Goal: Find specific page/section: Find specific page/section

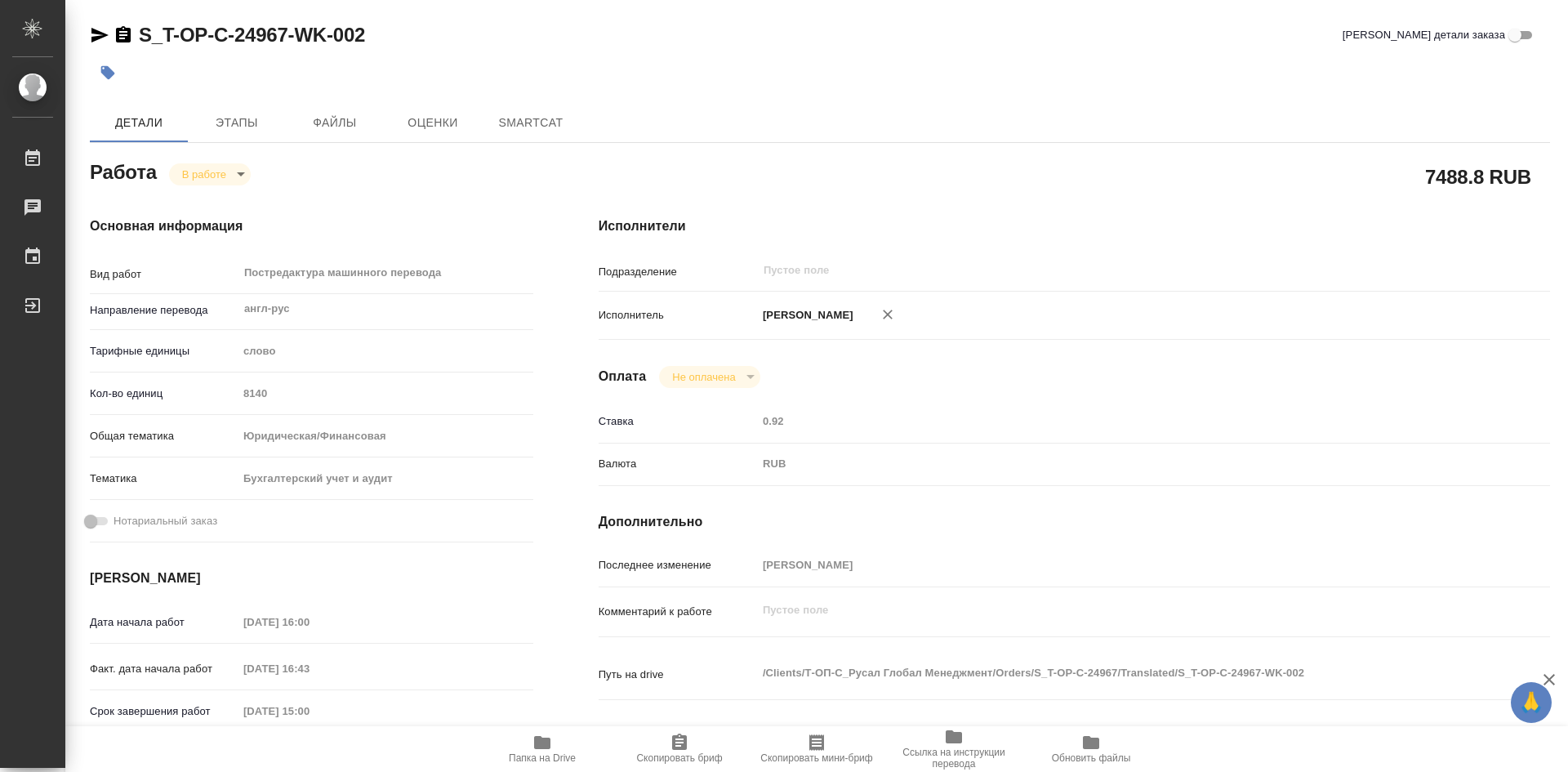
type textarea "x"
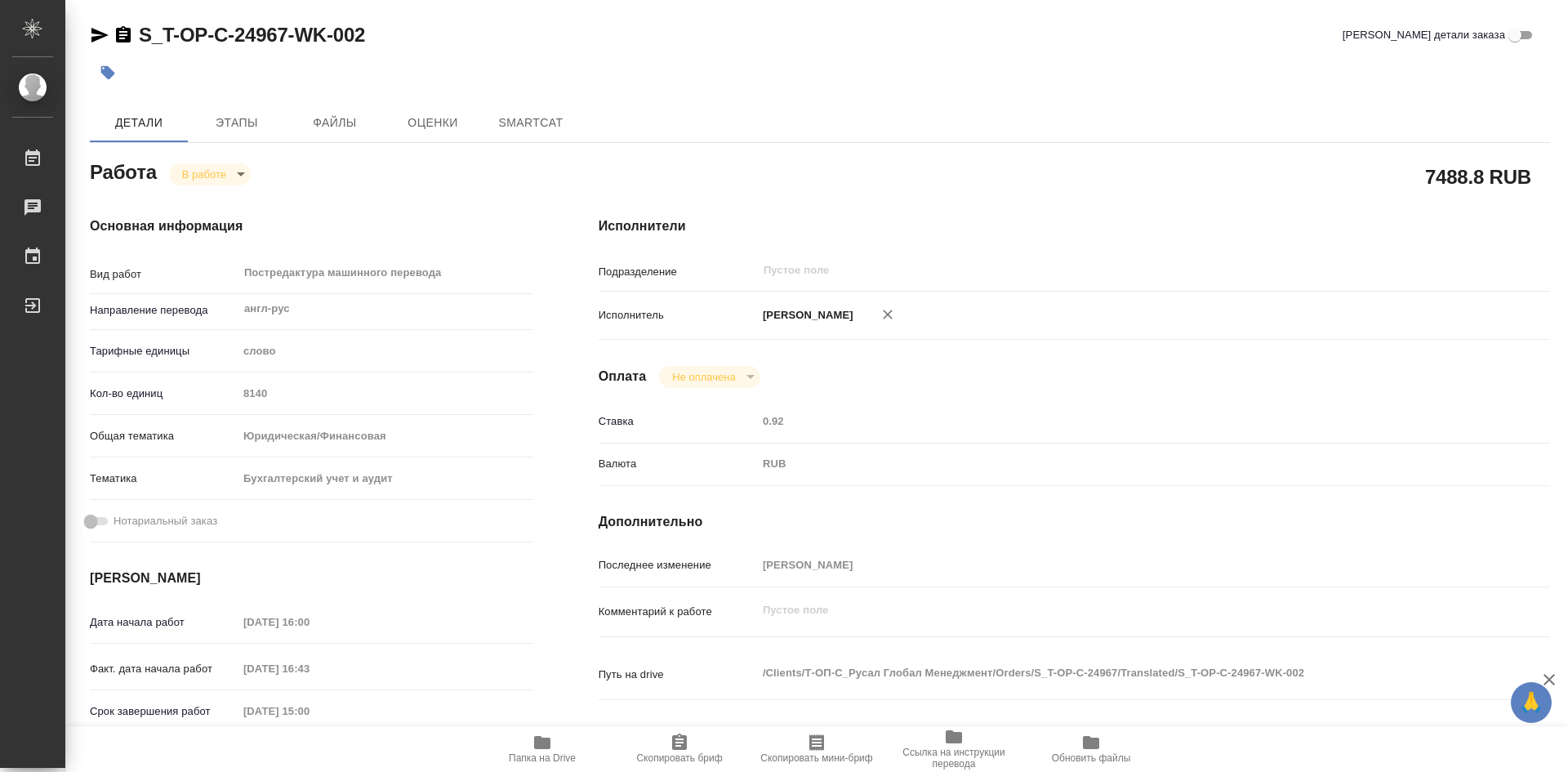
type textarea "x"
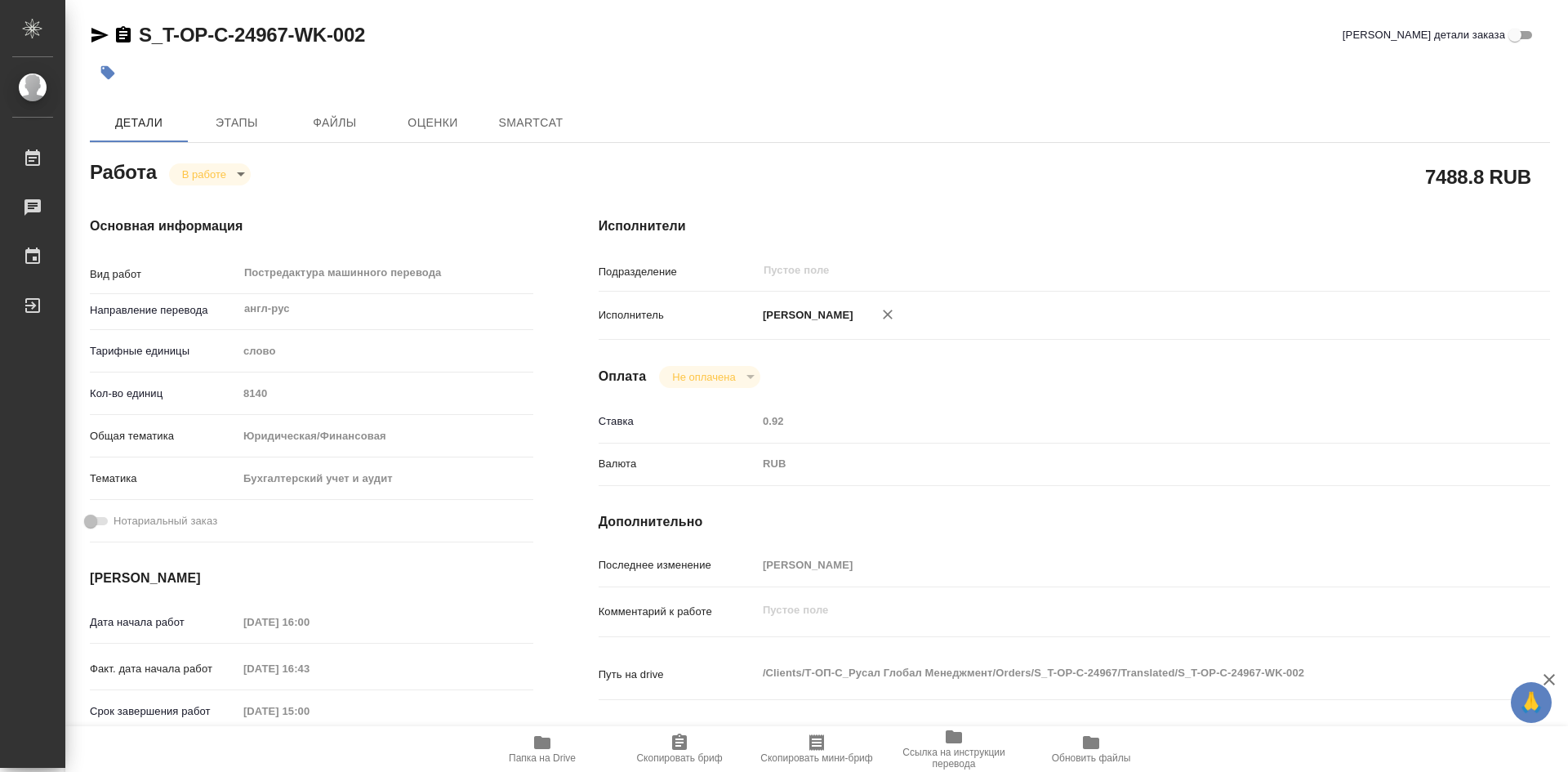
type textarea "x"
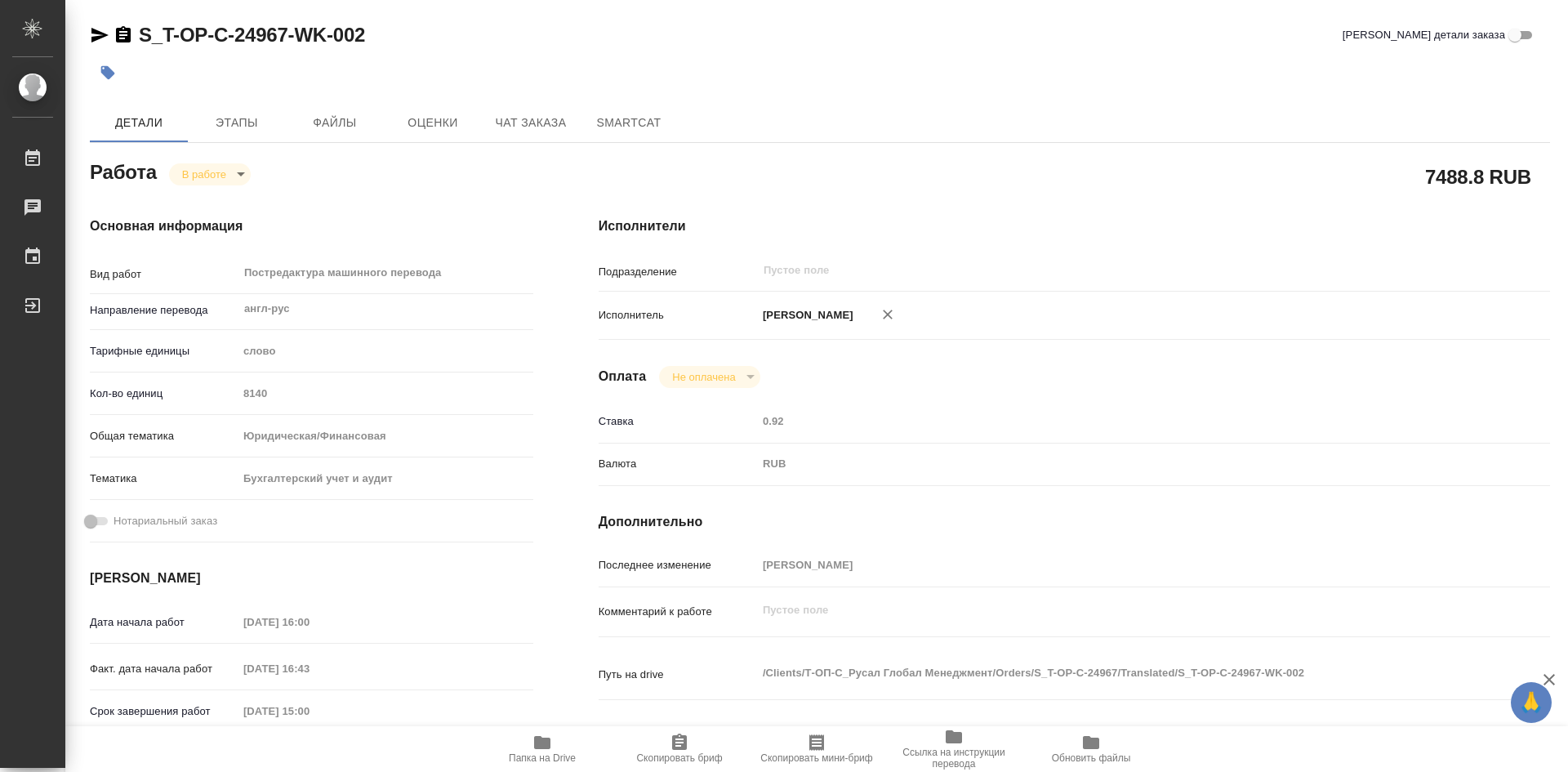
type textarea "x"
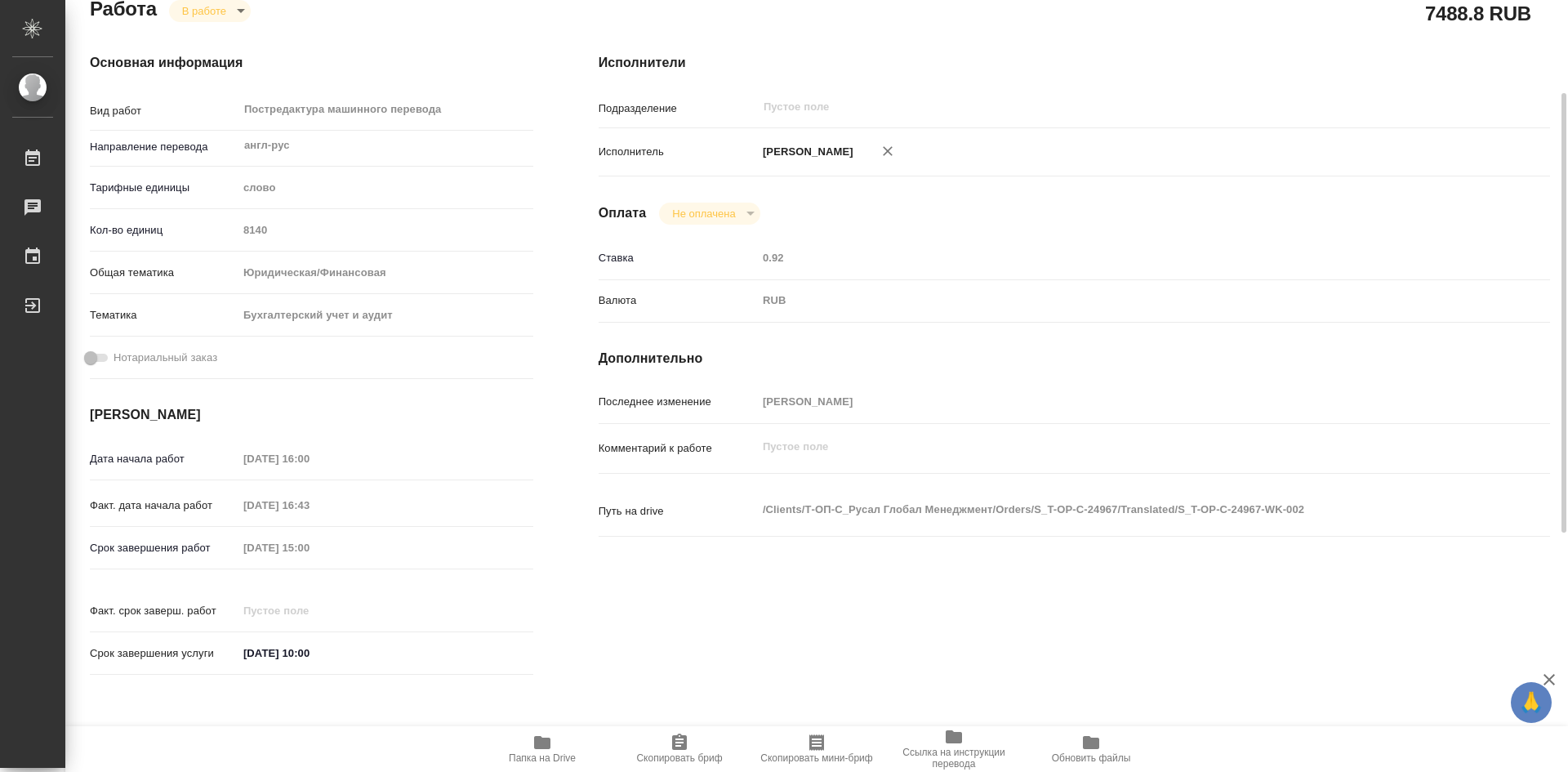
type textarea "x"
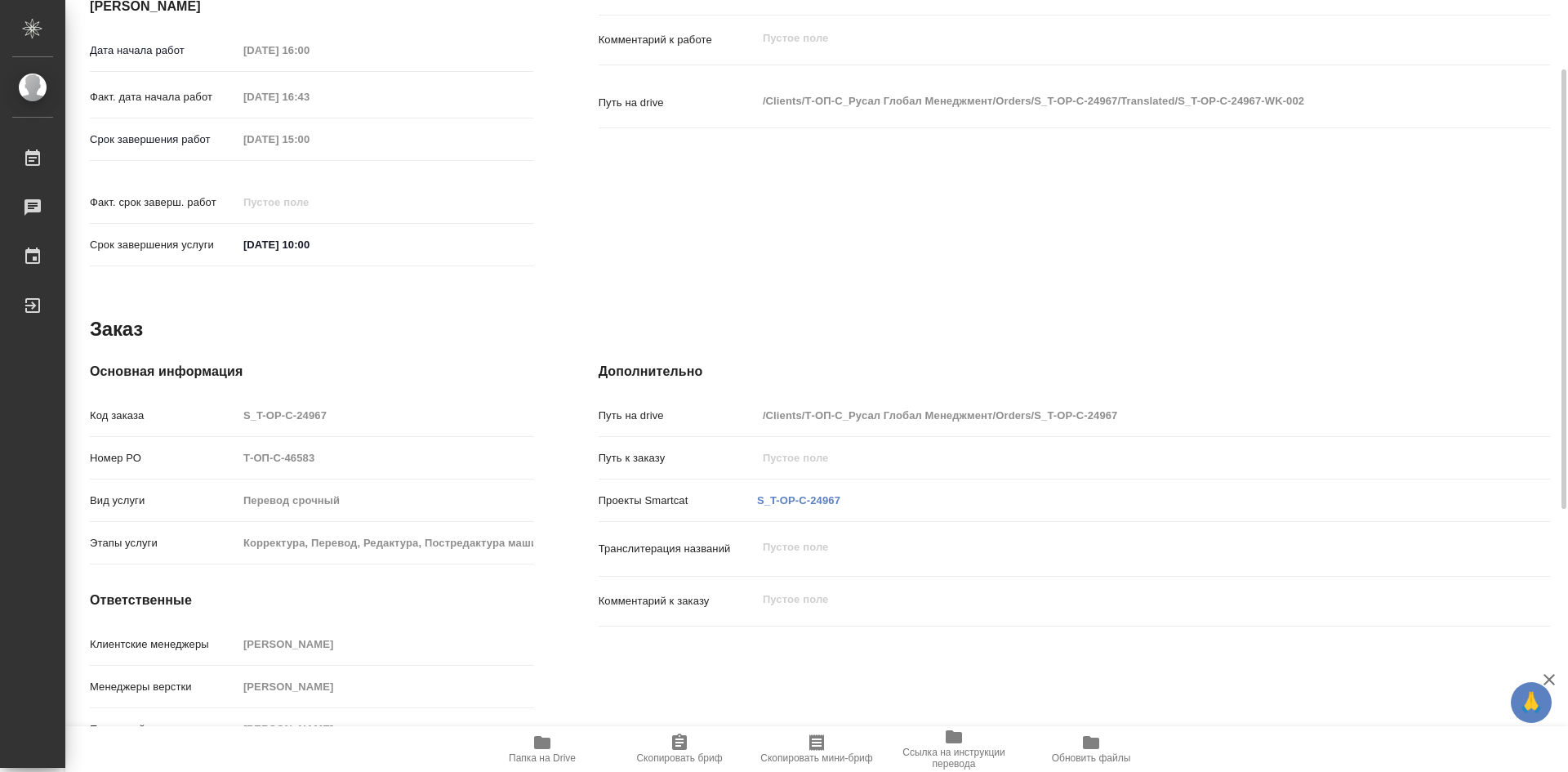
scroll to position [582, 0]
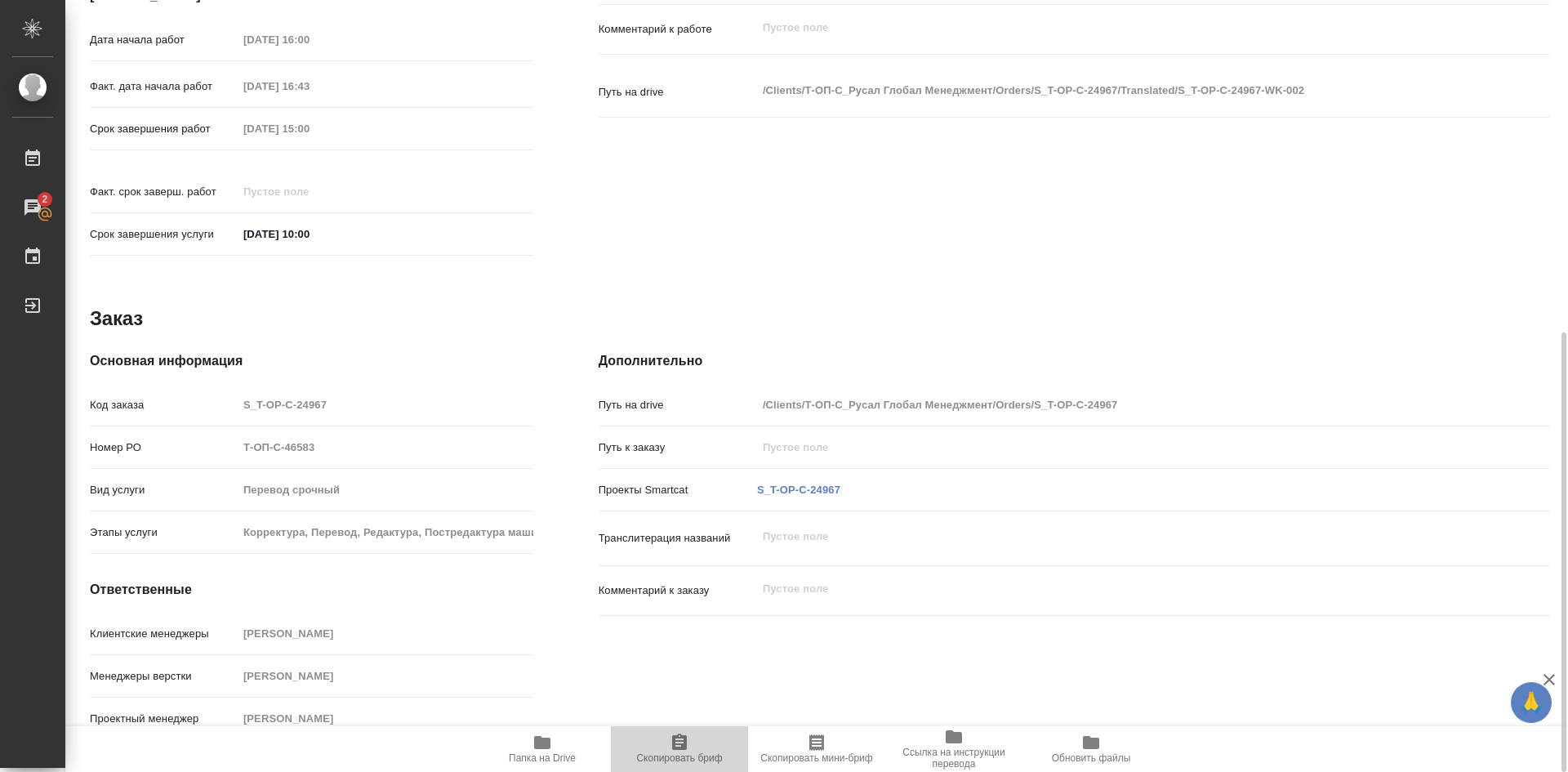
click at [671, 745] on icon "button" at bounding box center [679, 742] width 20 height 20
click at [539, 742] on icon "button" at bounding box center [542, 743] width 16 height 13
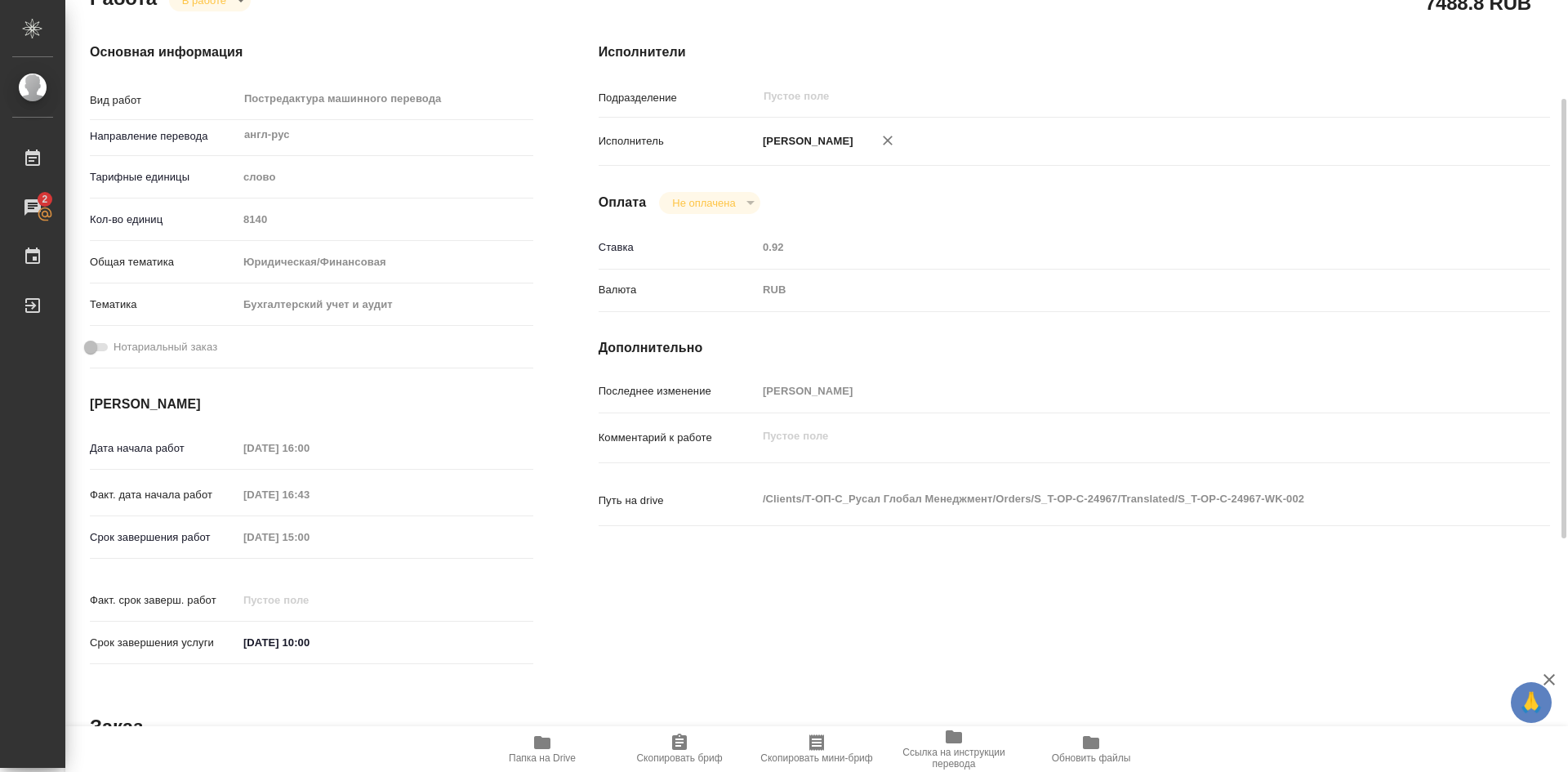
scroll to position [0, 0]
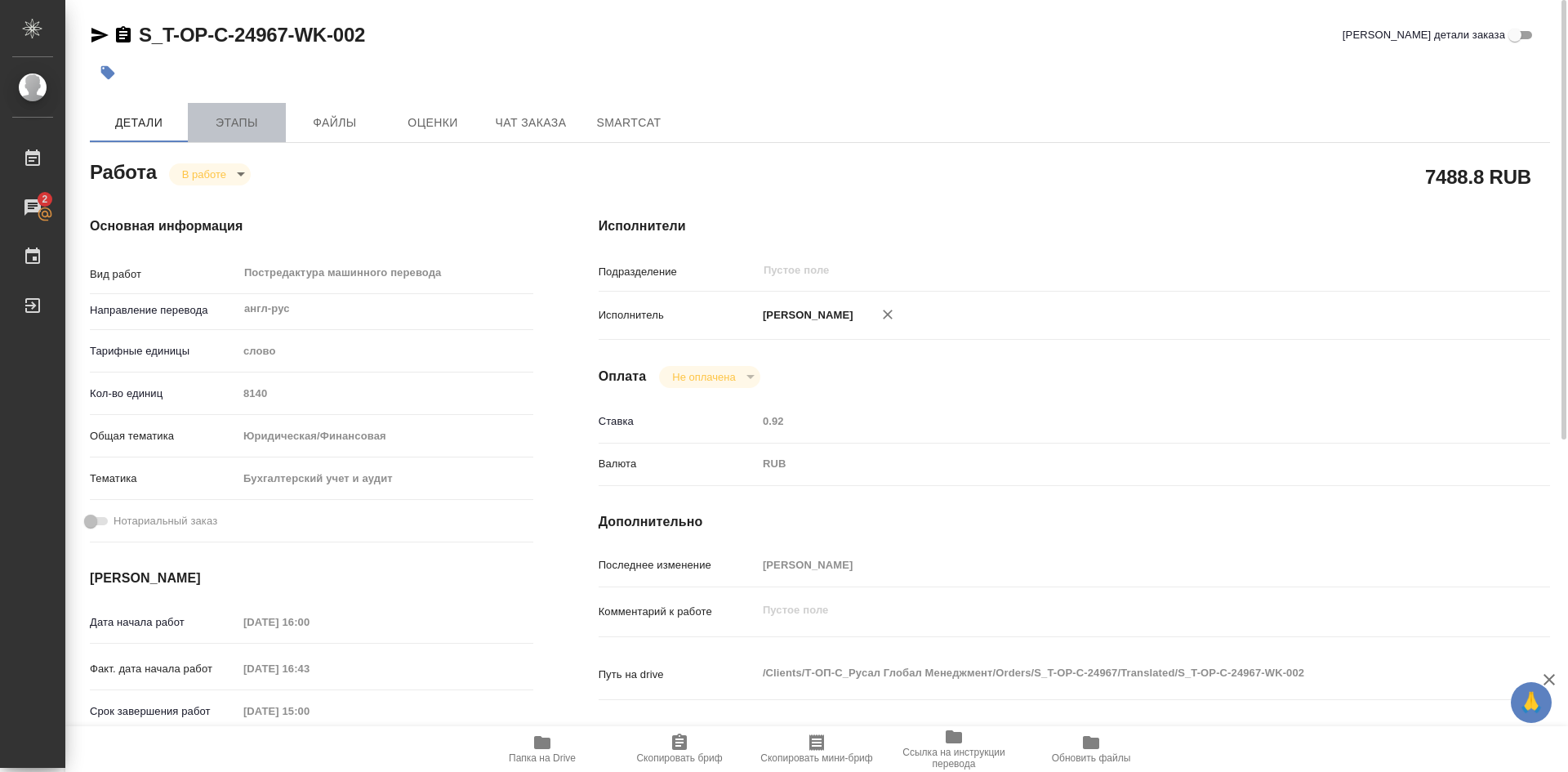
click at [243, 121] on span "Этапы" at bounding box center [237, 123] width 79 height 21
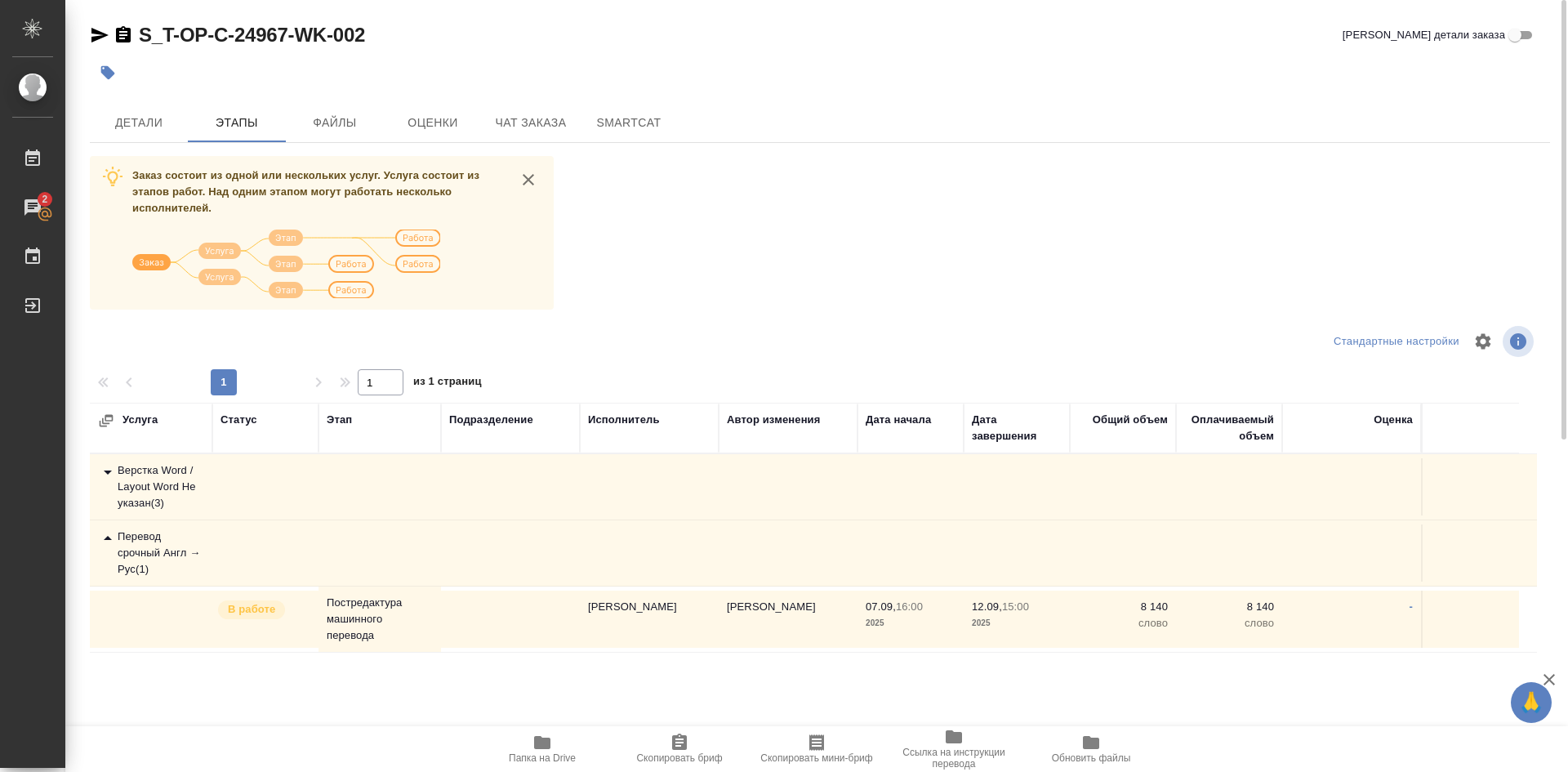
scroll to position [40, 0]
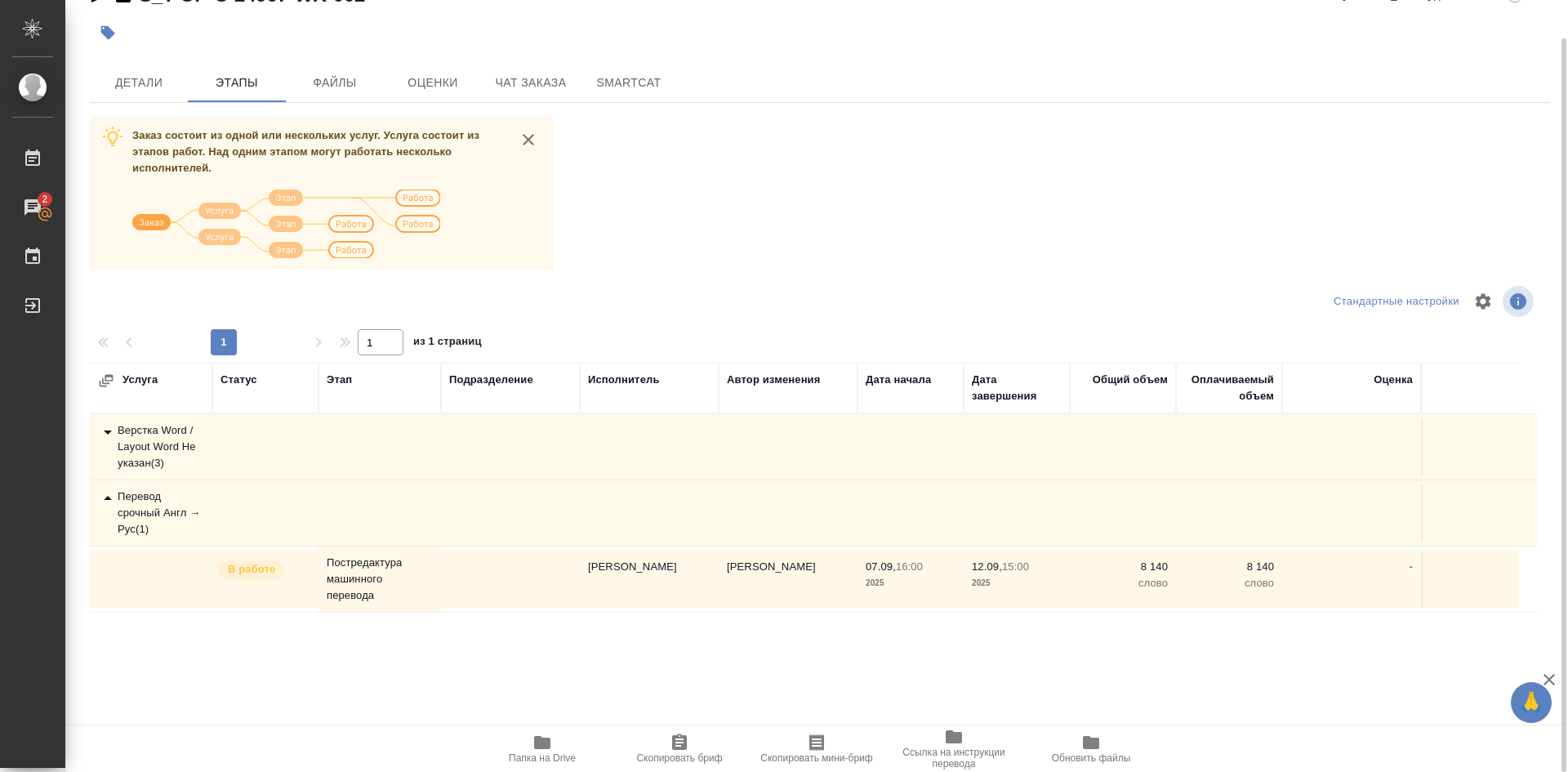
click at [180, 511] on div "Перевод срочный Англ → Рус ( 1 )" at bounding box center [151, 513] width 106 height 49
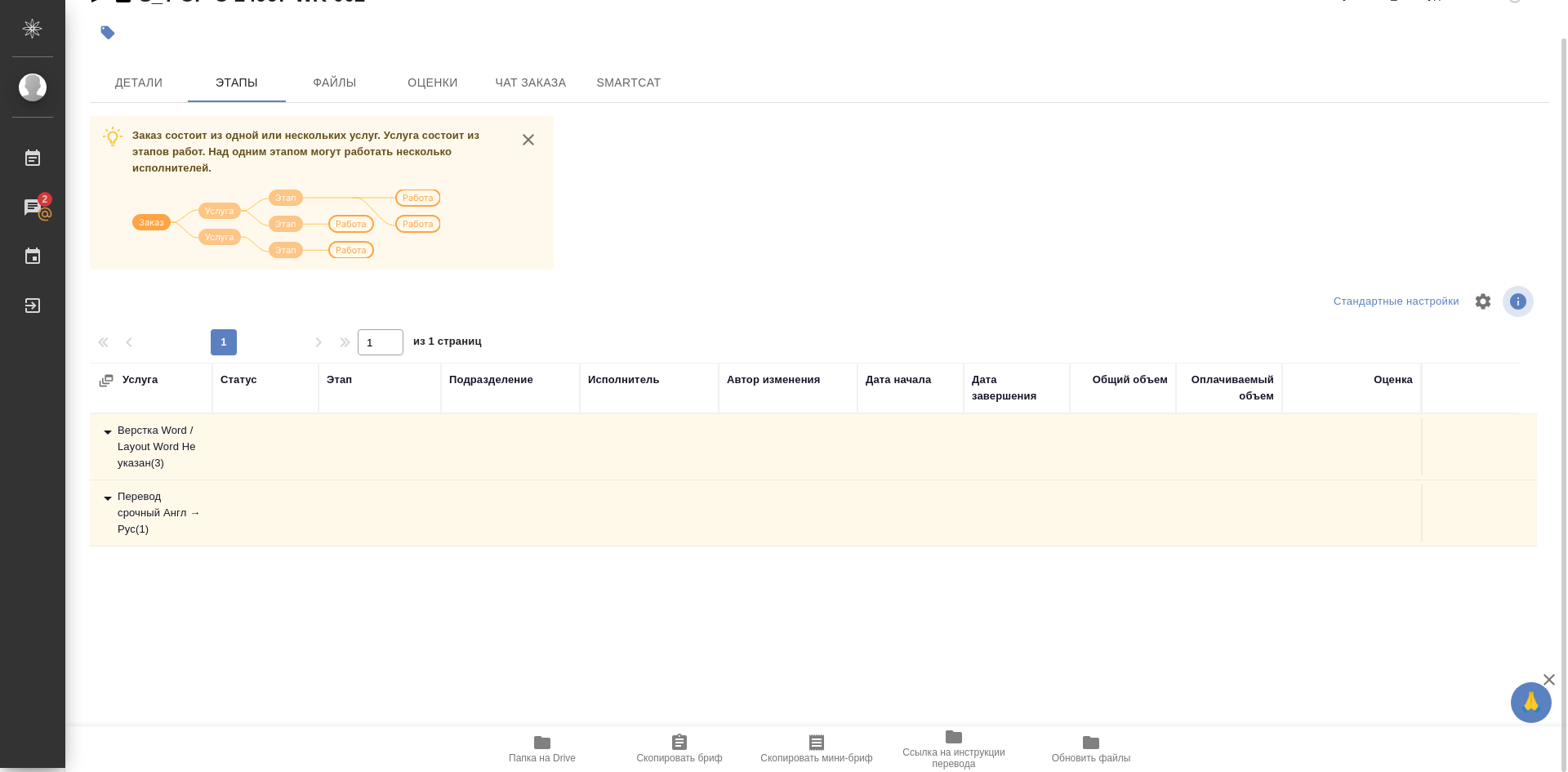
drag, startPoint x: 144, startPoint y: 517, endPoint x: 271, endPoint y: 506, distance: 127.5
click at [145, 517] on div "Перевод срочный Англ → Рус ( 1 )" at bounding box center [151, 513] width 106 height 49
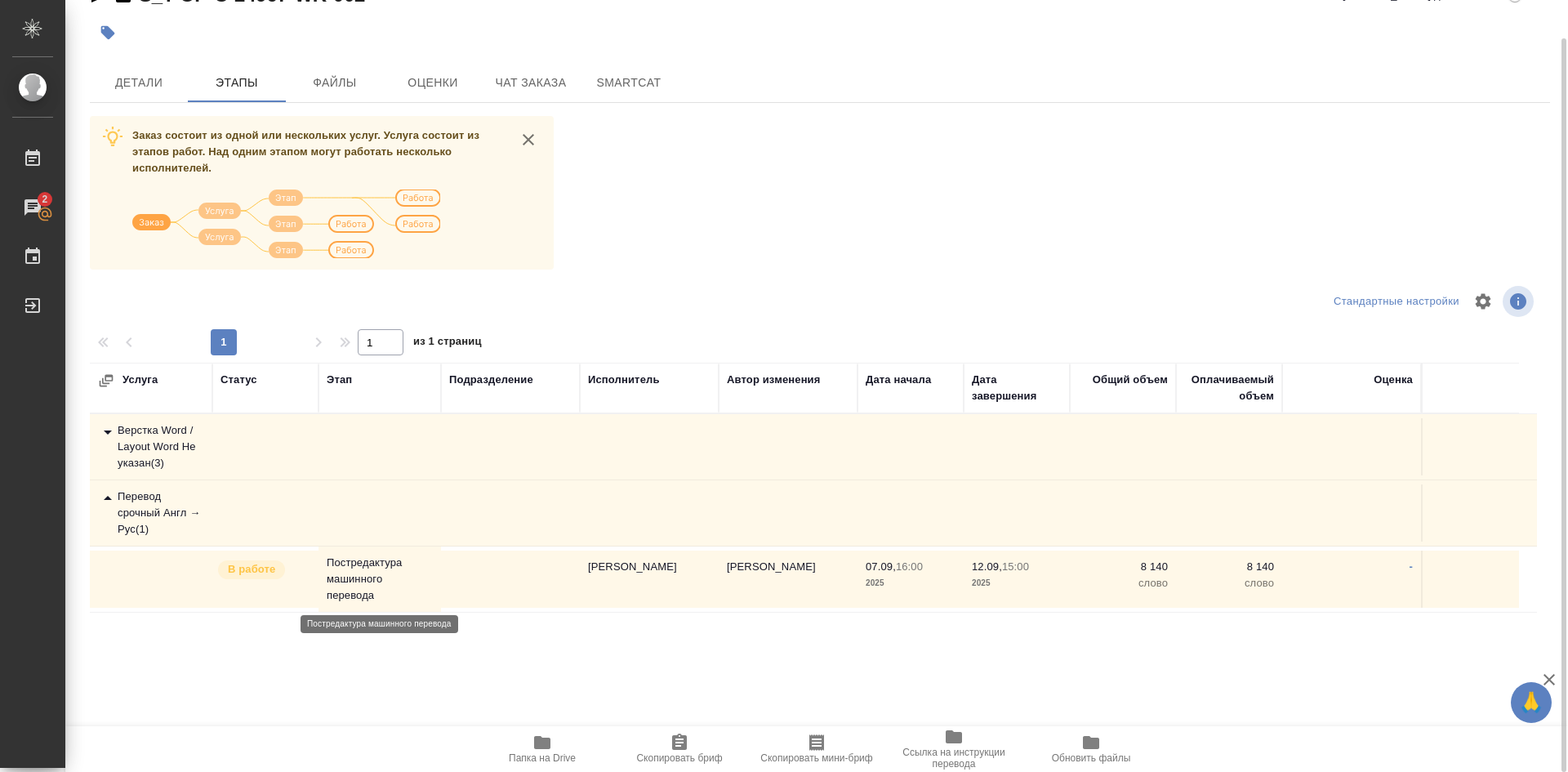
click at [361, 580] on p "Постредактура машинного перевода" at bounding box center [379, 579] width 106 height 49
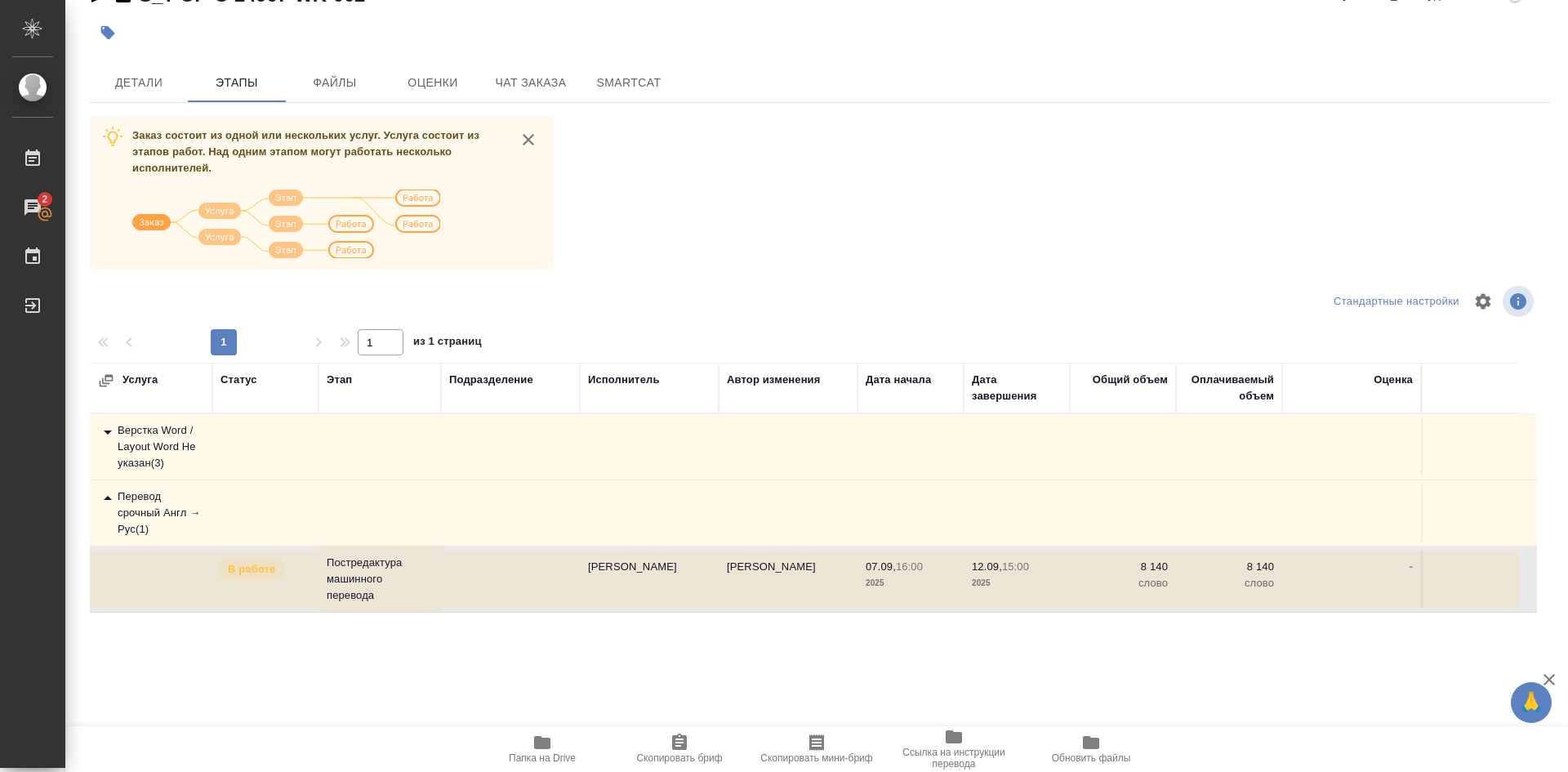
click at [244, 619] on div "Услуга Статус Этап Подразделение Исполнитель Автор изменения Дата начала Дата з…" at bounding box center [814, 546] width 1448 height 367
click at [139, 442] on div "Верстка Word / Layout Word Не указан ( 3 )" at bounding box center [151, 447] width 106 height 49
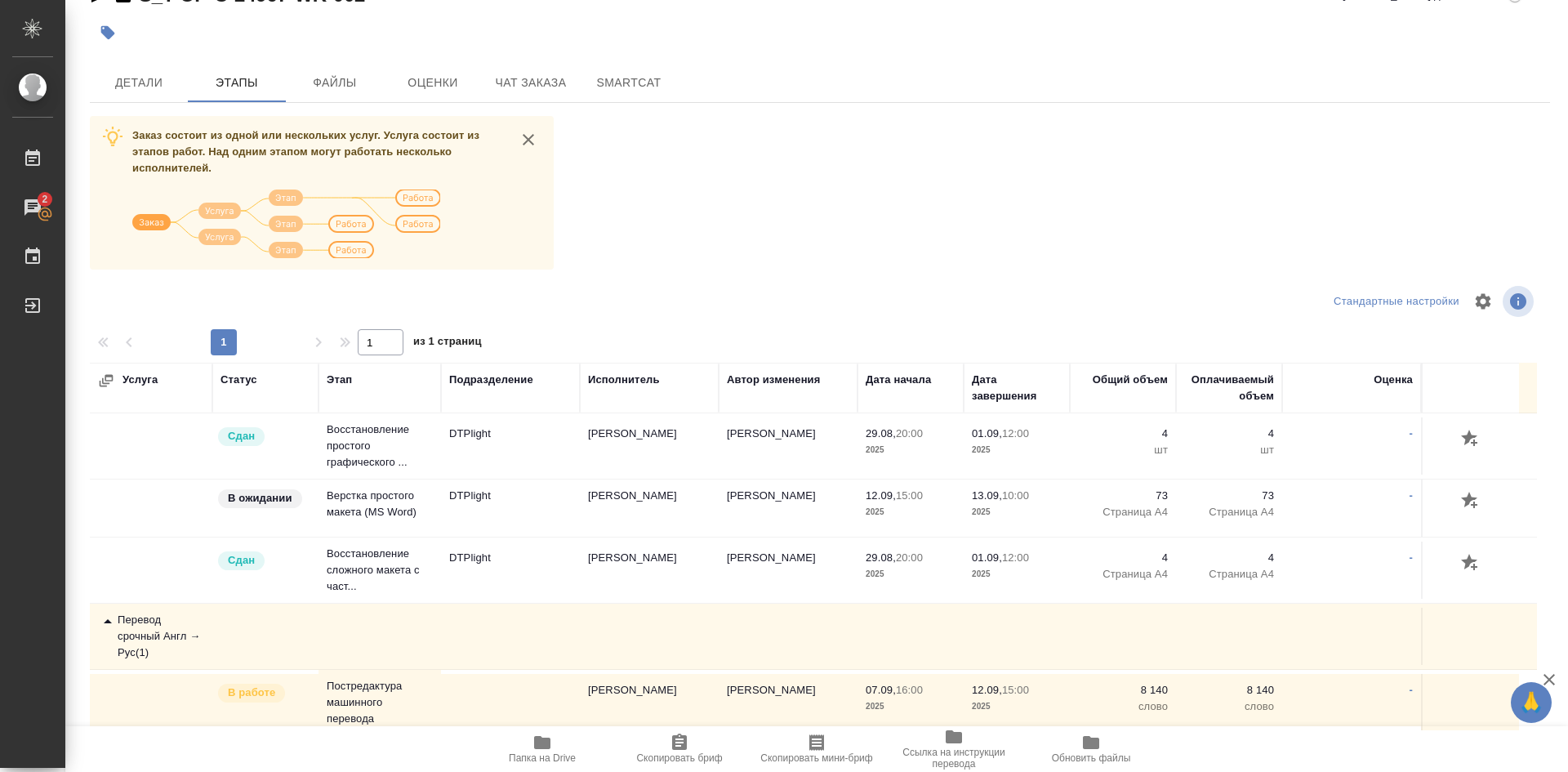
scroll to position [85, 0]
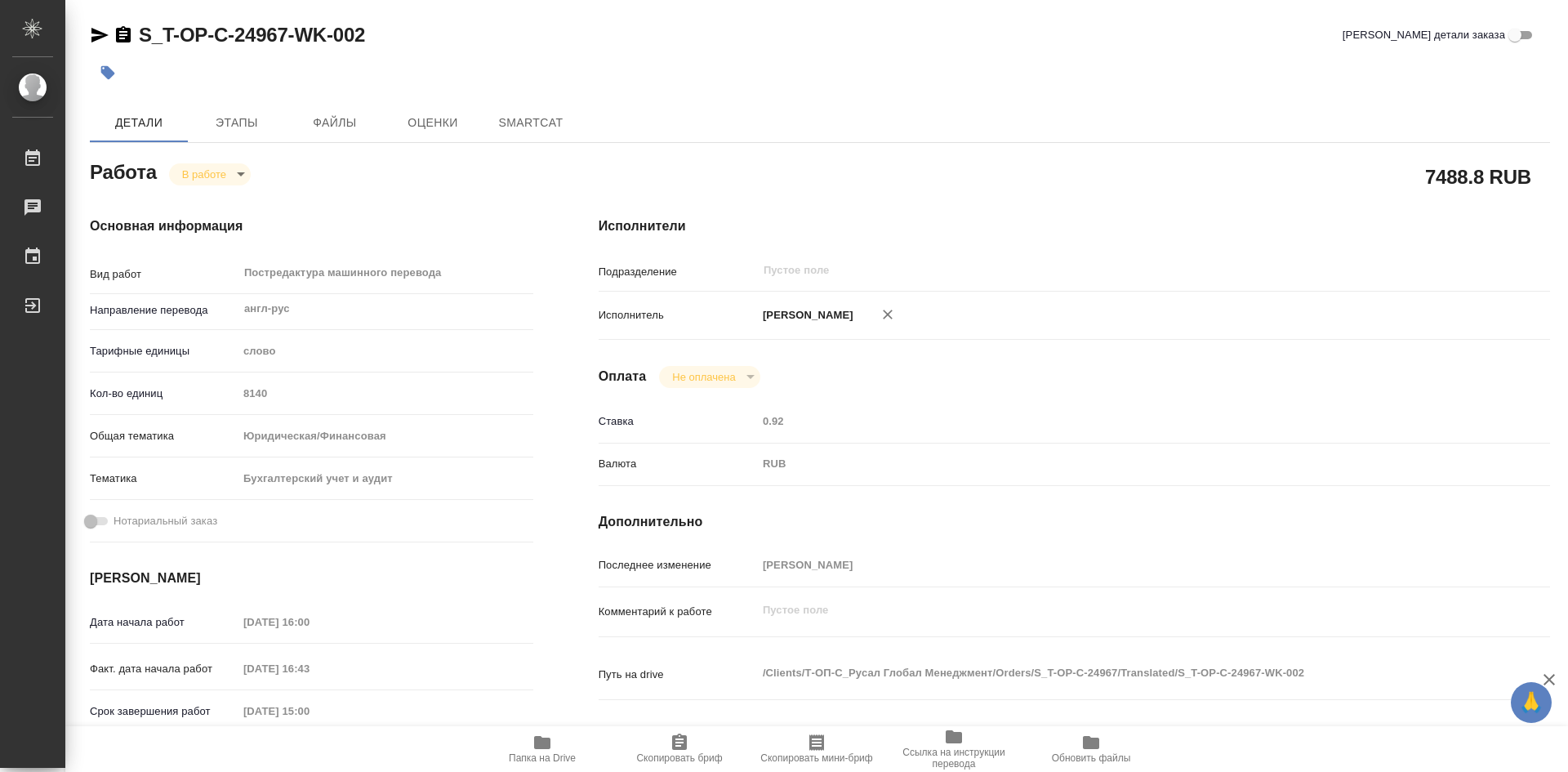
type textarea "x"
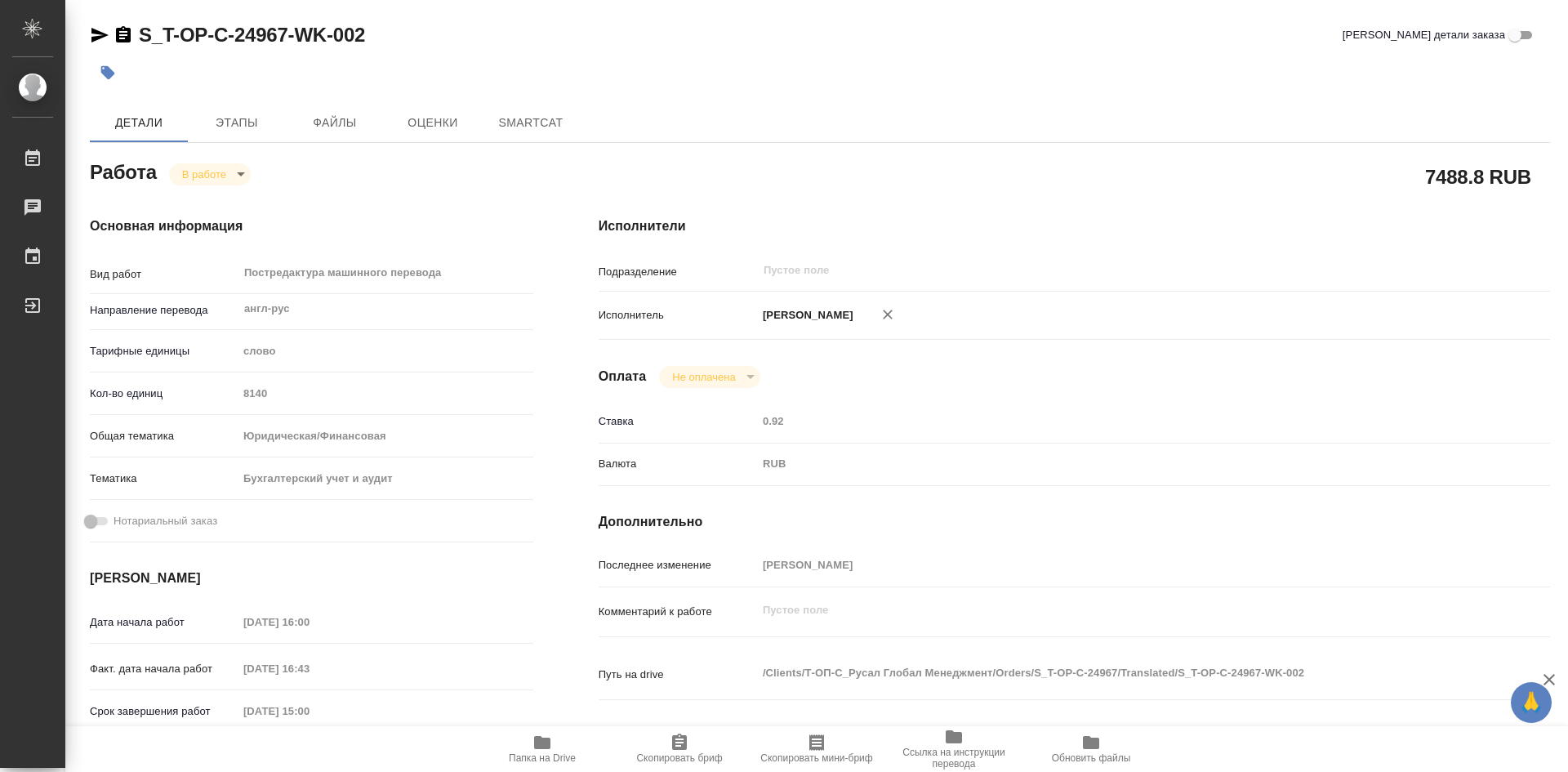
type textarea "x"
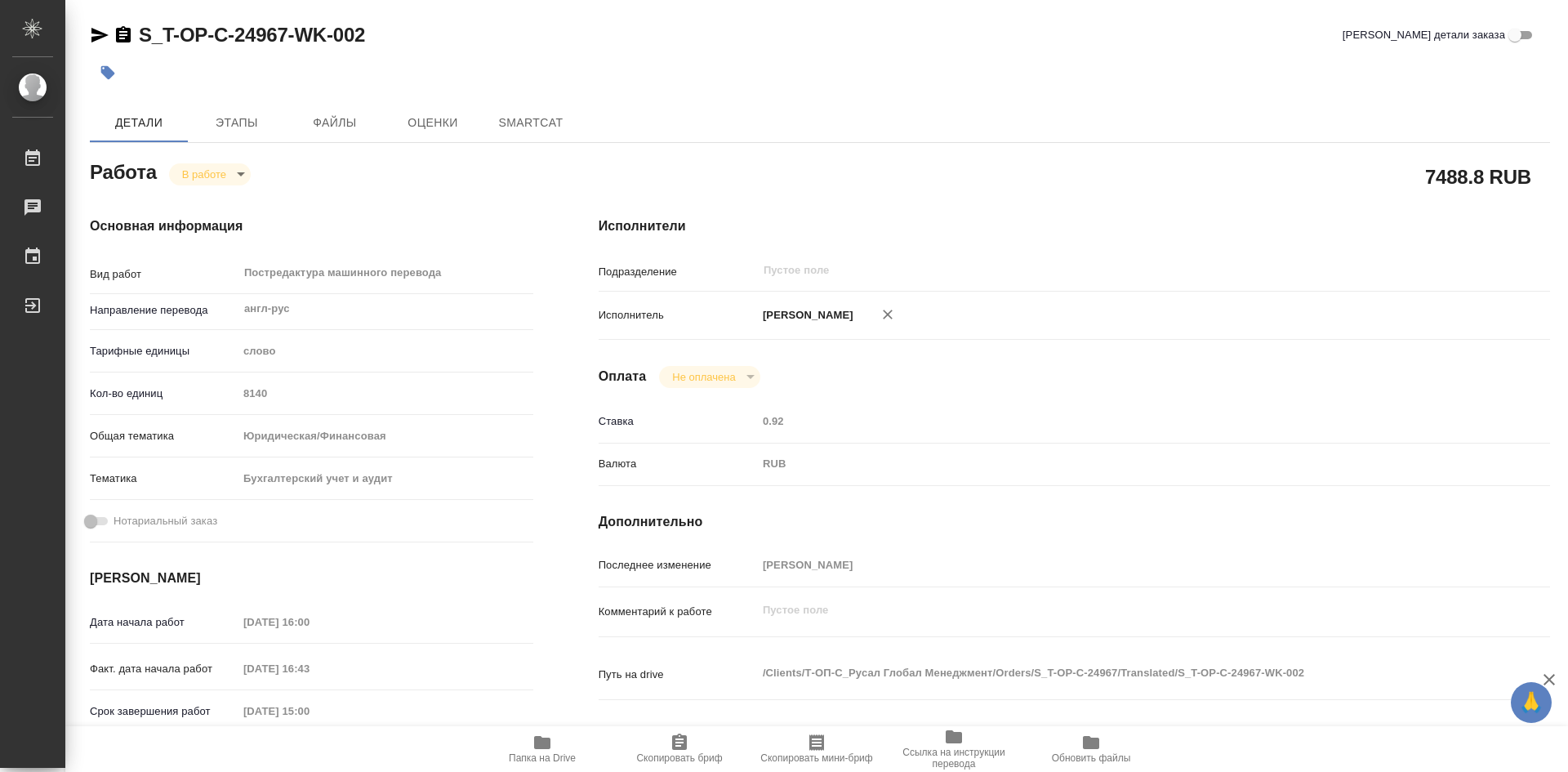
type textarea "x"
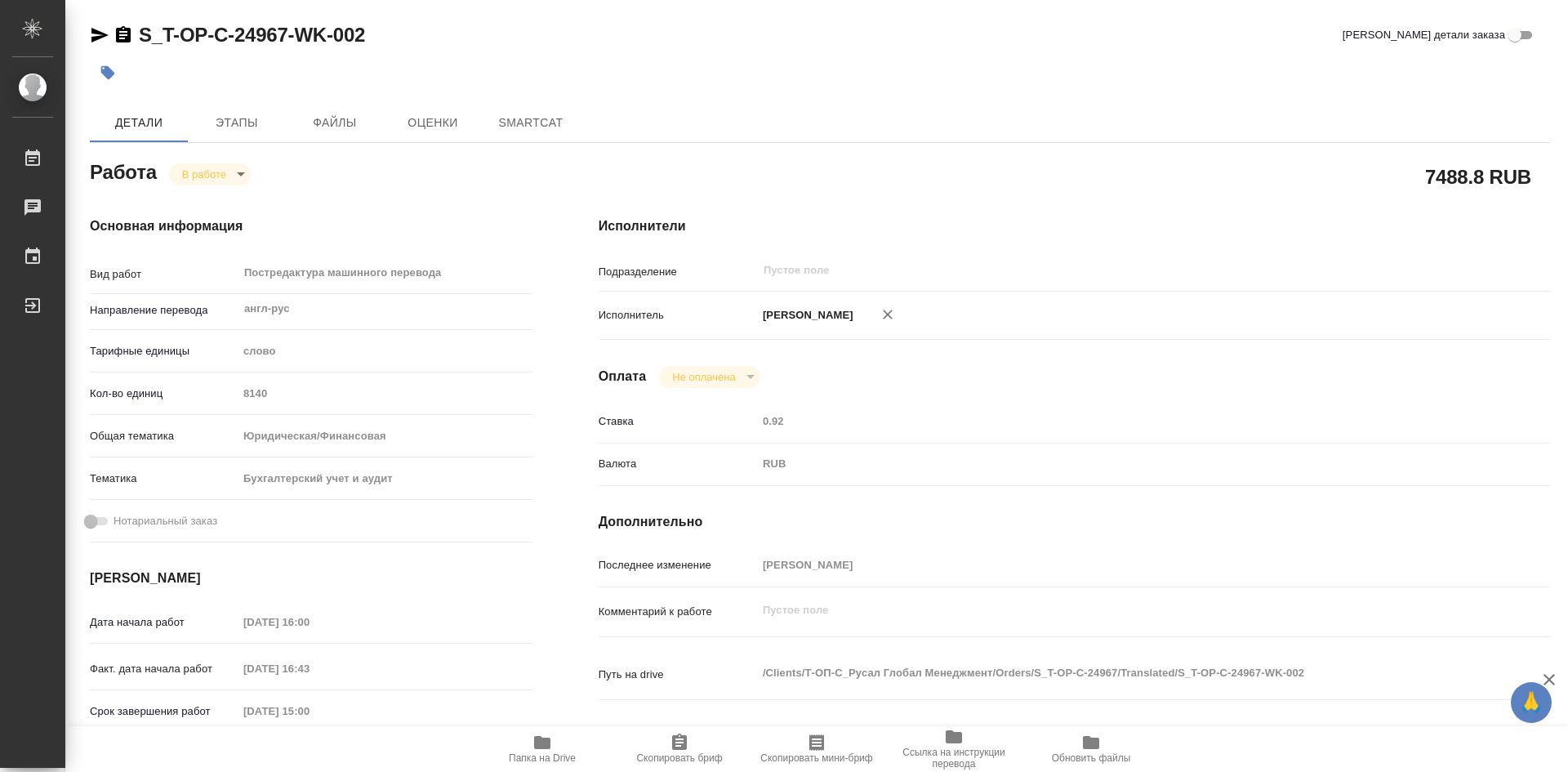
type textarea "x"
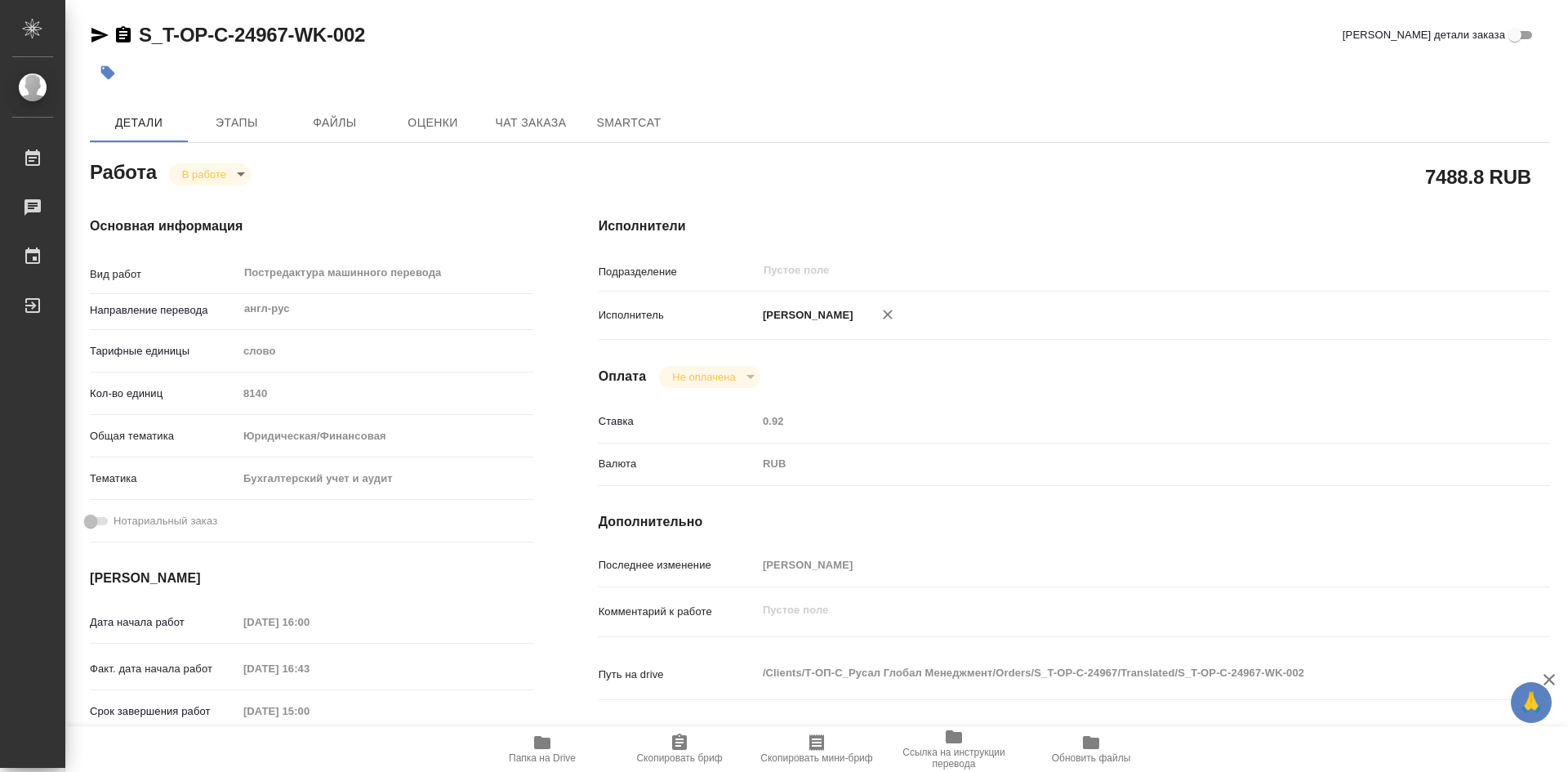
type textarea "x"
